Goal: Navigation & Orientation: Find specific page/section

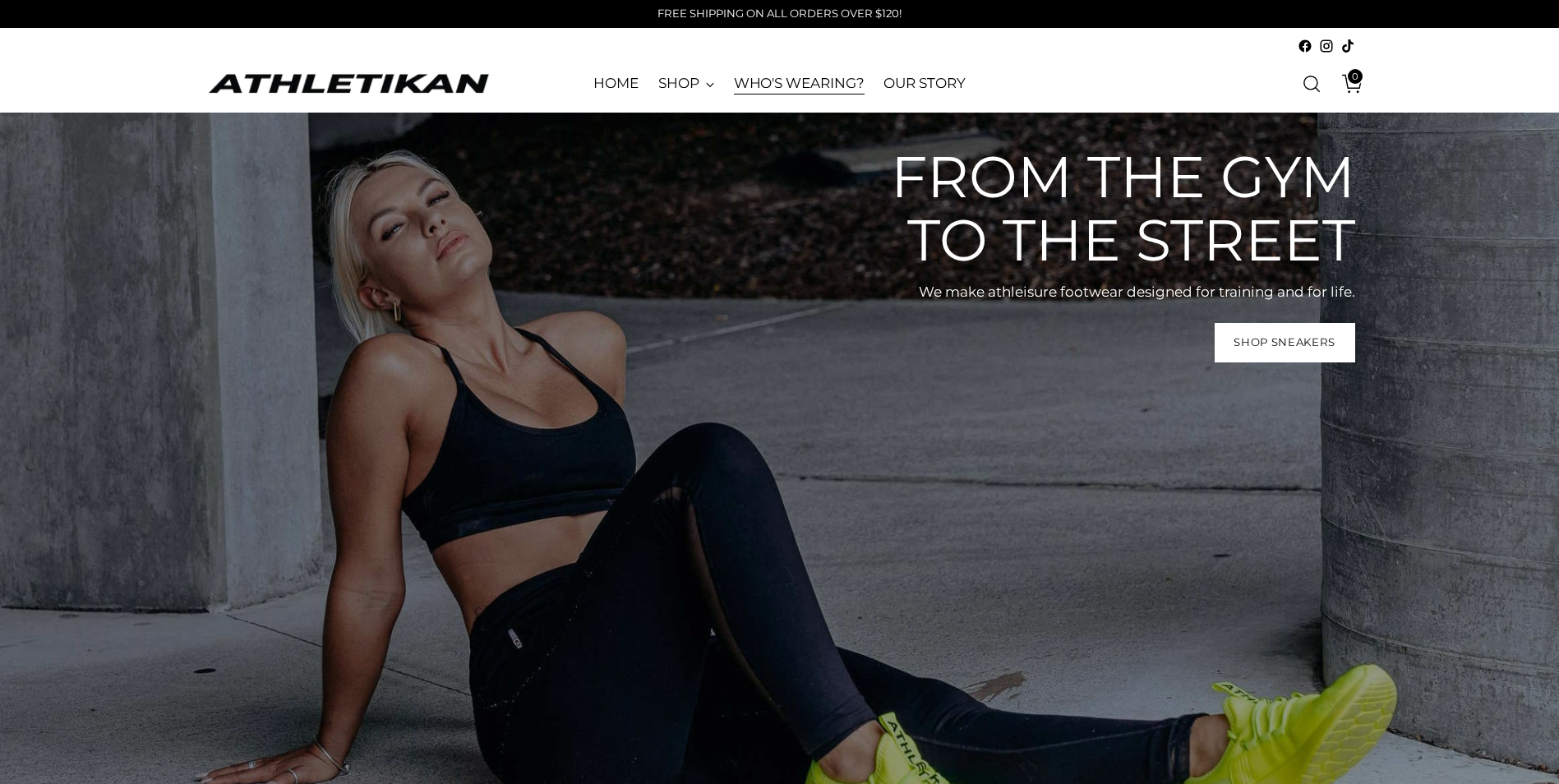
click at [779, 90] on link "WHO'S WEARING?" at bounding box center [799, 83] width 131 height 36
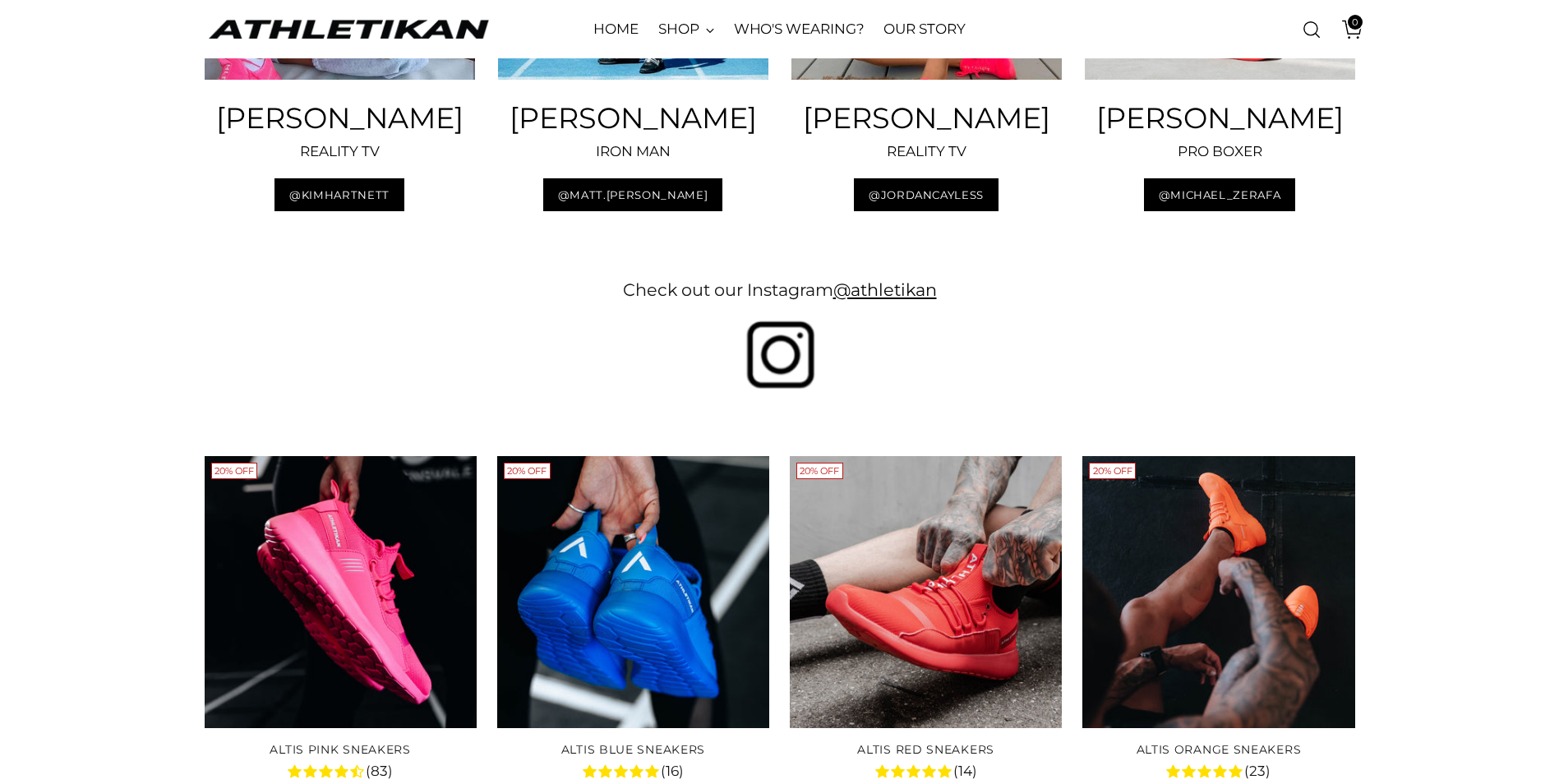
scroll to position [2711, 0]
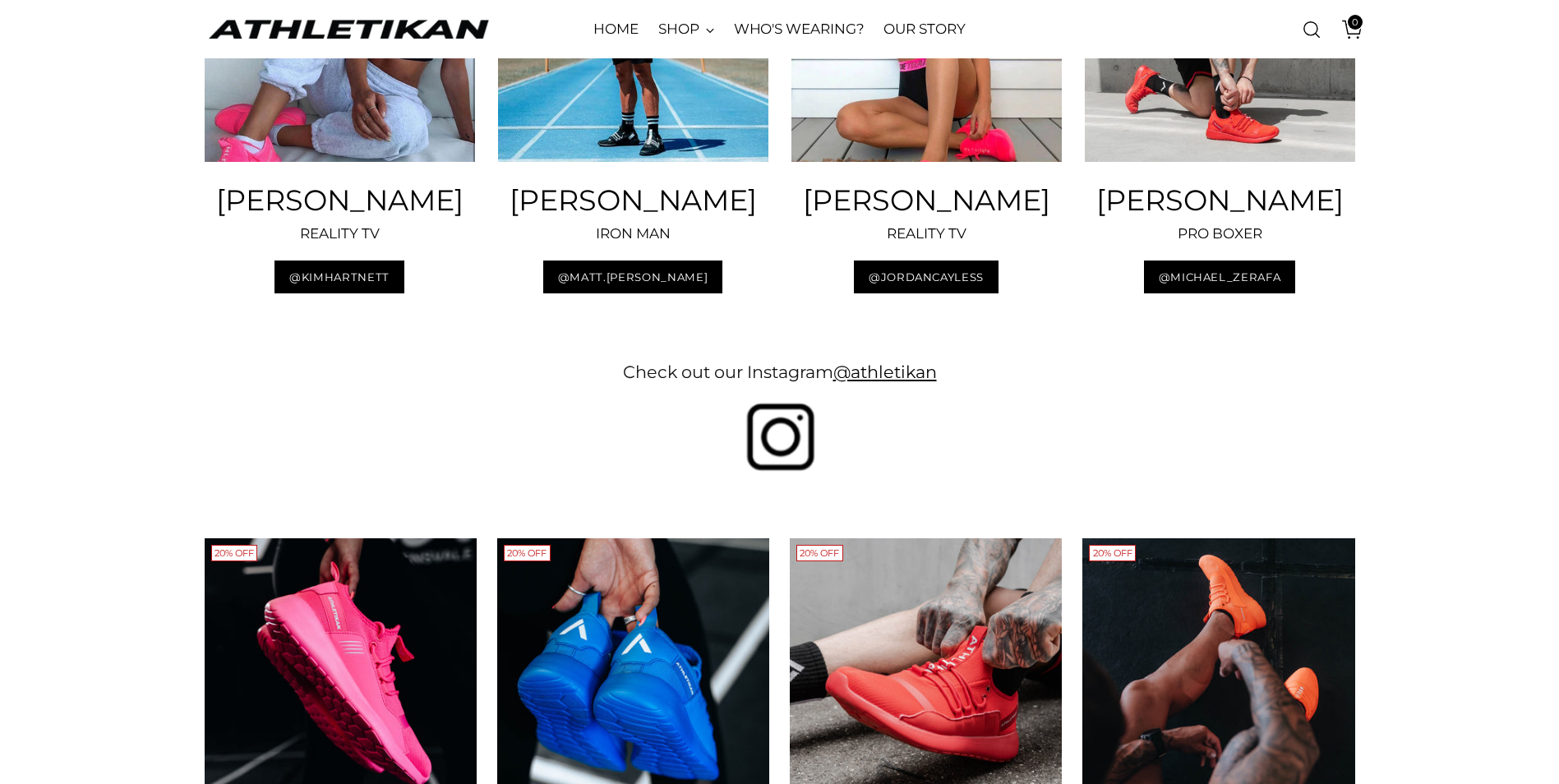
click at [780, 473] on img at bounding box center [780, 434] width 90 height 78
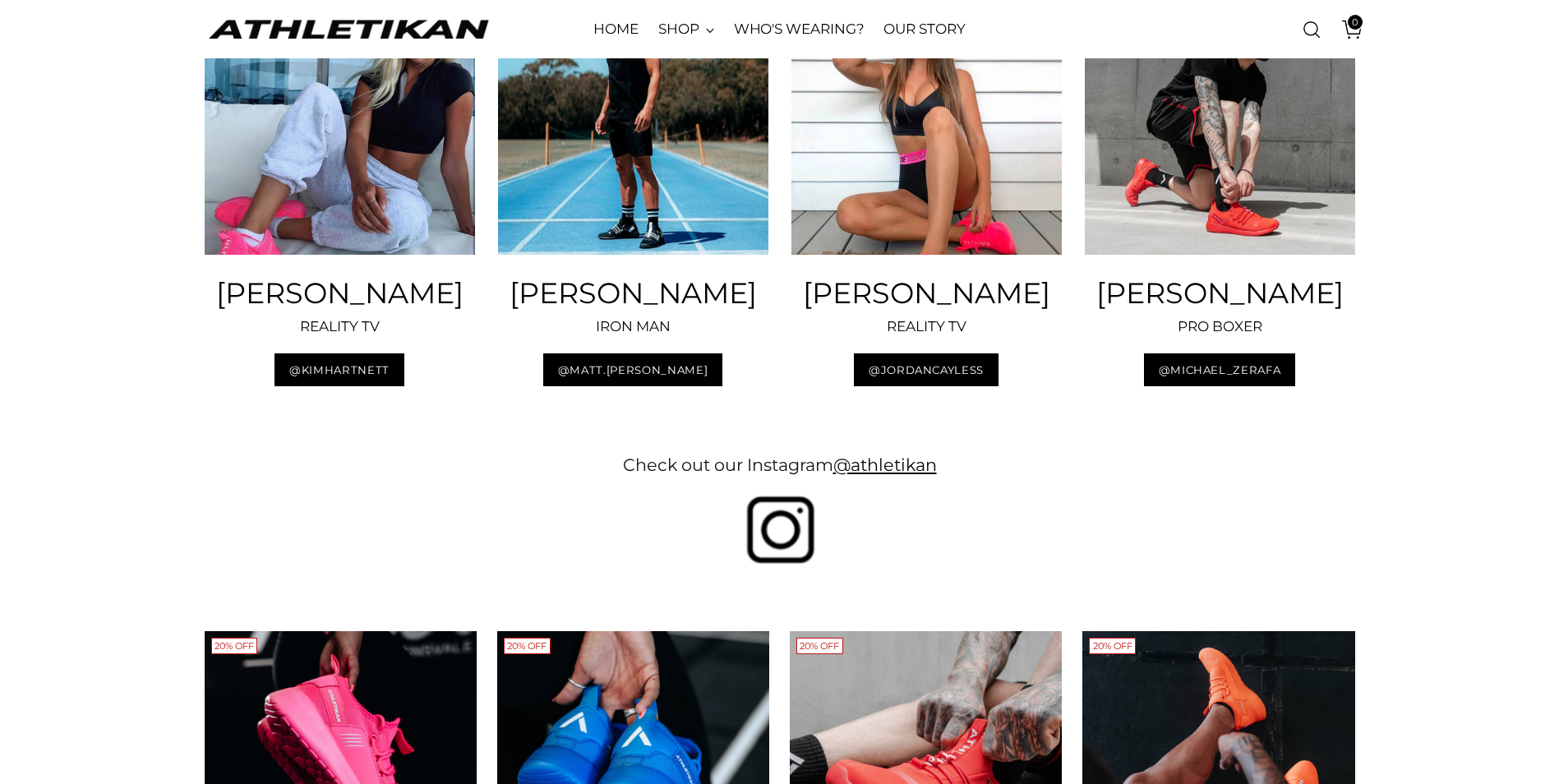
scroll to position [2628, 0]
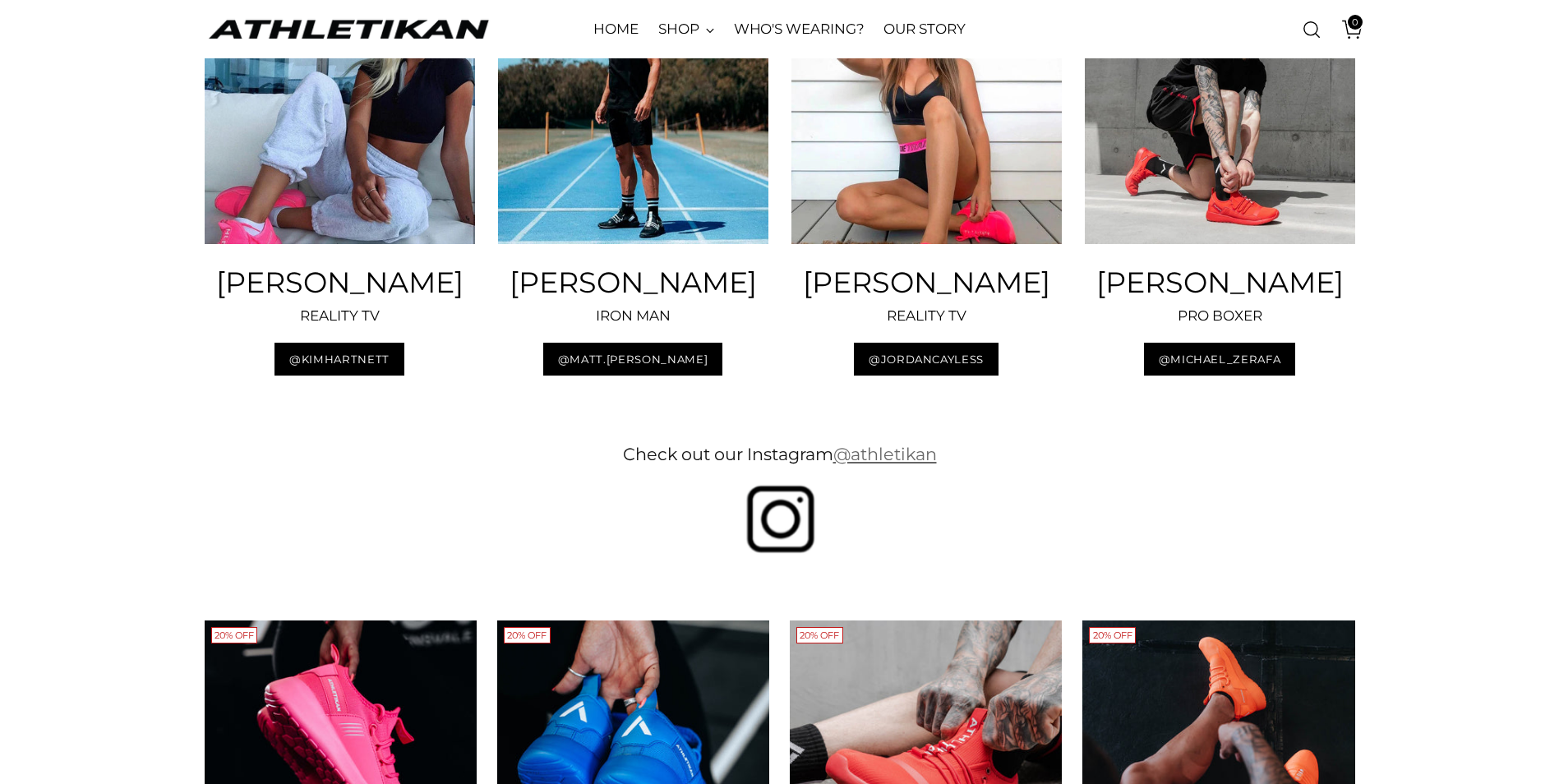
click at [900, 464] on link "@athletikan" at bounding box center [885, 453] width 103 height 20
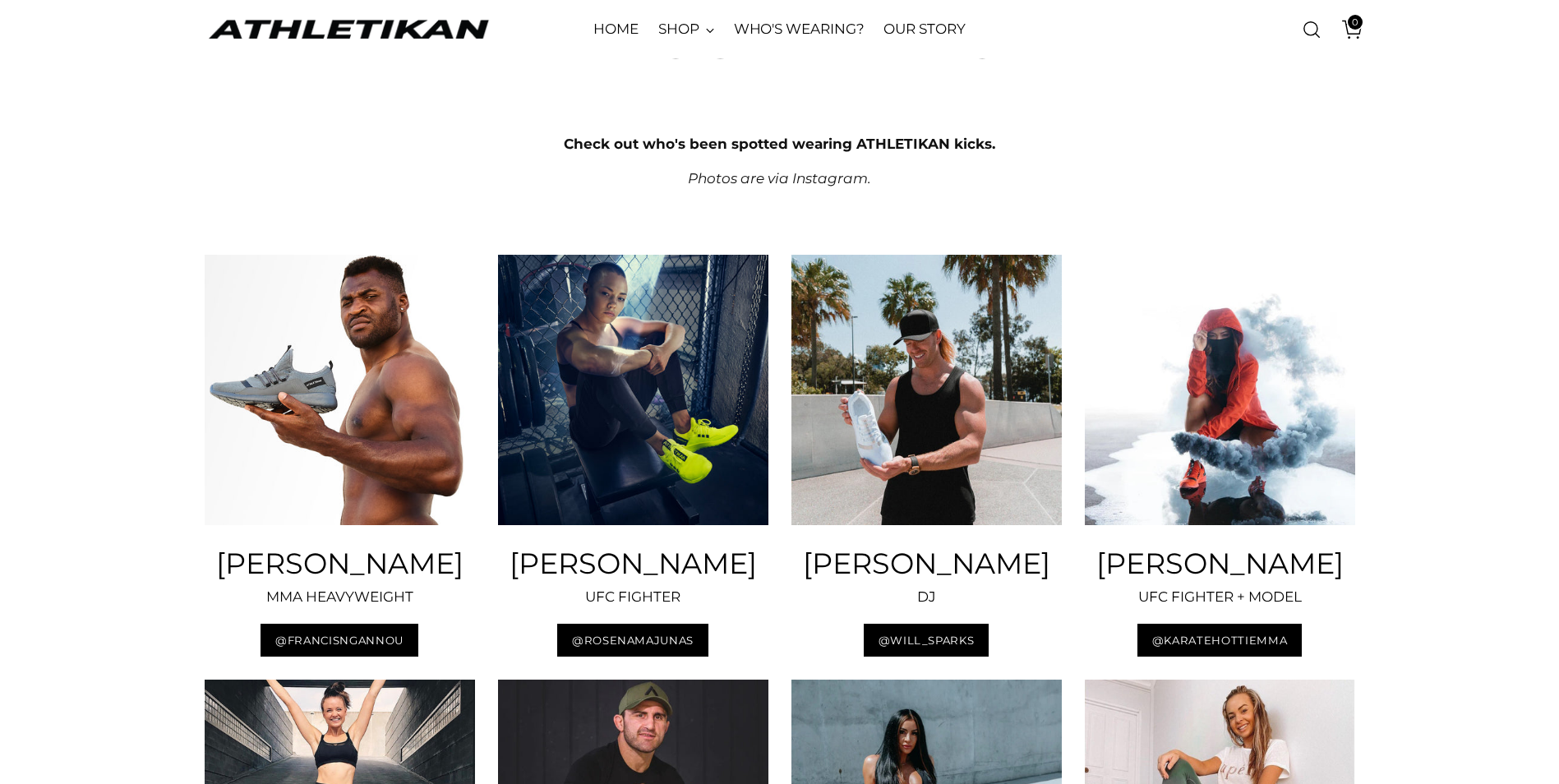
scroll to position [0, 0]
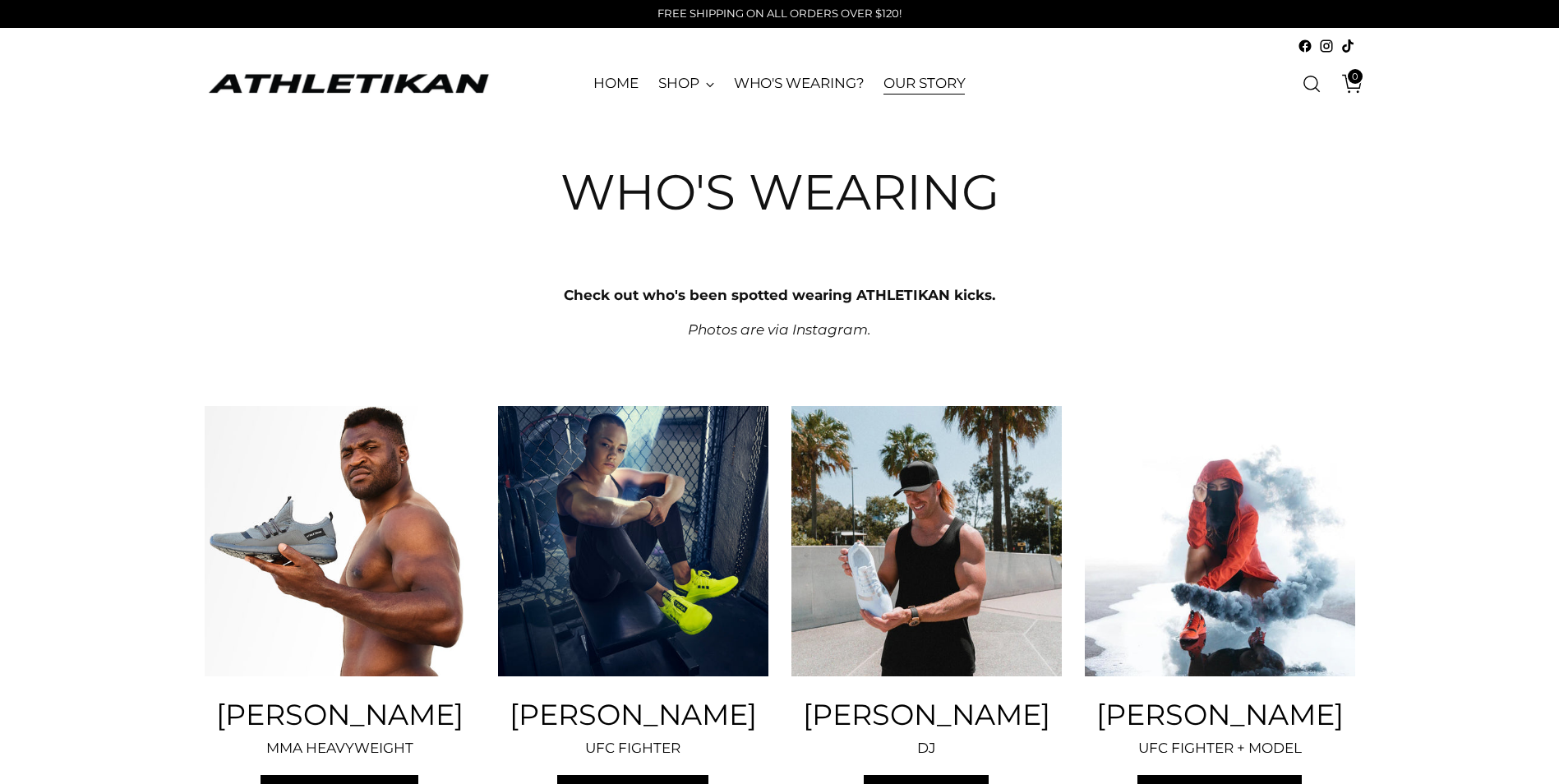
click at [900, 66] on link "OUR STORY" at bounding box center [925, 83] width 81 height 36
